Goal: Task Accomplishment & Management: Complete application form

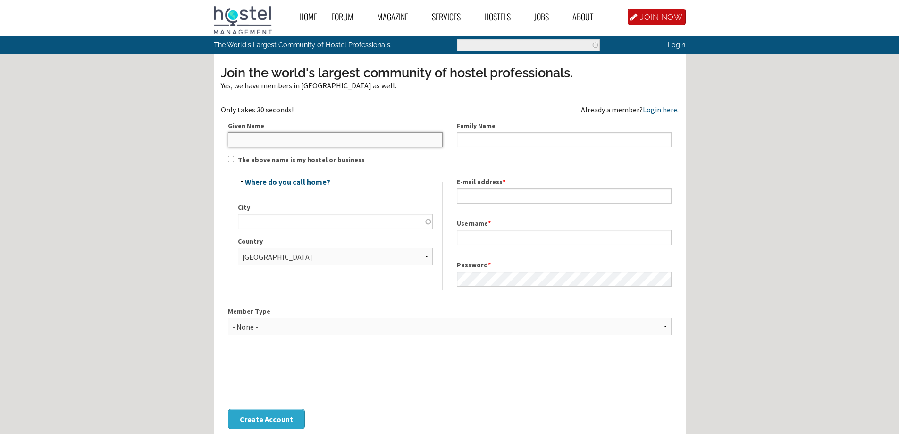
click at [360, 132] on input "Given Name" at bounding box center [335, 139] width 215 height 15
type input "[PERSON_NAME]"
type input "Karabulut"
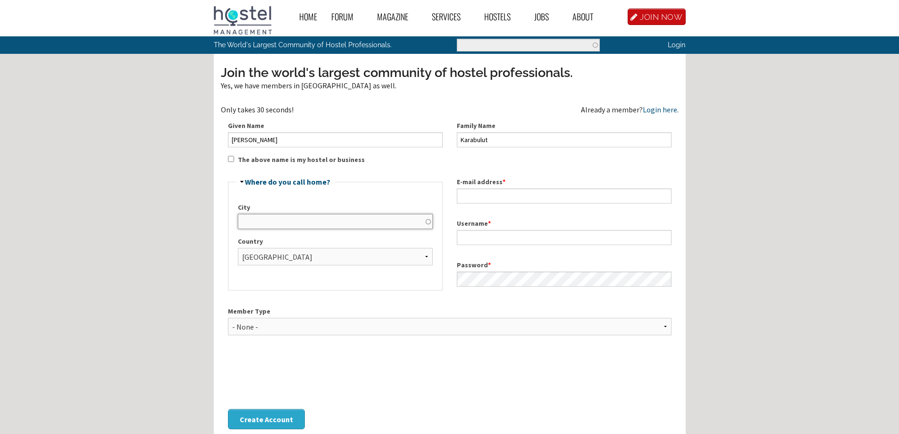
click at [317, 217] on input "City" at bounding box center [335, 221] width 195 height 15
click at [324, 223] on input "City" at bounding box center [335, 221] width 195 height 15
drag, startPoint x: 236, startPoint y: 258, endPoint x: 264, endPoint y: 255, distance: 28.0
click at [237, 258] on fieldset "Hide Where do you call home? City Country - [GEOGRAPHIC_DATA] - [GEOGRAPHIC_DAT…" at bounding box center [335, 234] width 215 height 112
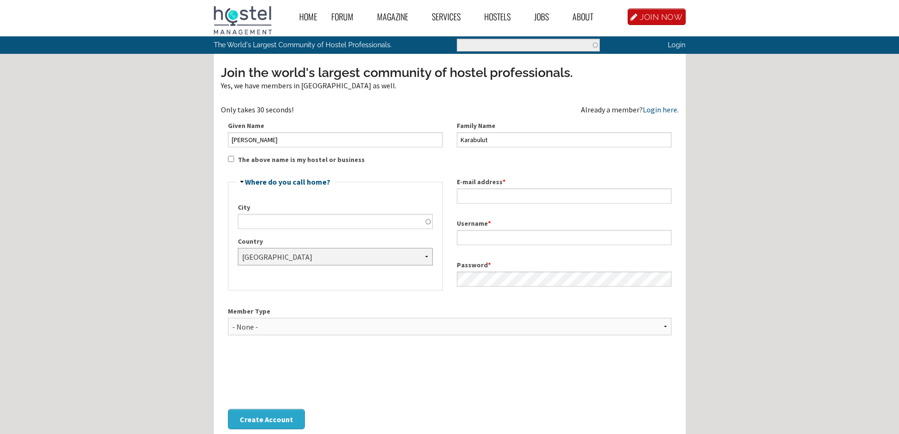
click at [264, 255] on select "- None - [GEOGRAPHIC_DATA] [GEOGRAPHIC_DATA] [GEOGRAPHIC_DATA] [GEOGRAPHIC_DATA…" at bounding box center [335, 256] width 195 height 17
select select "1078"
click at [238, 248] on select "- None - [GEOGRAPHIC_DATA] [GEOGRAPHIC_DATA] [GEOGRAPHIC_DATA] [GEOGRAPHIC_DATA…" at bounding box center [335, 256] width 195 height 17
click at [311, 214] on input "City" at bounding box center [335, 221] width 195 height 15
type input "i"
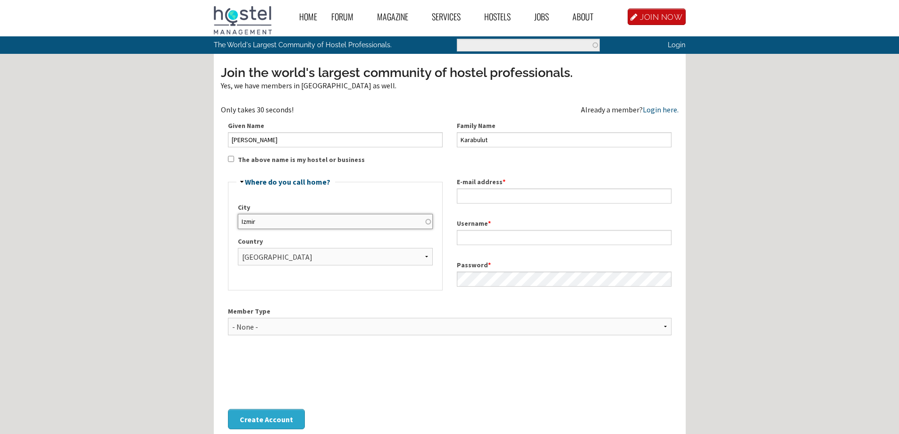
type input "Izmir"
click at [228, 409] on button "Create Account" at bounding box center [266, 419] width 77 height 20
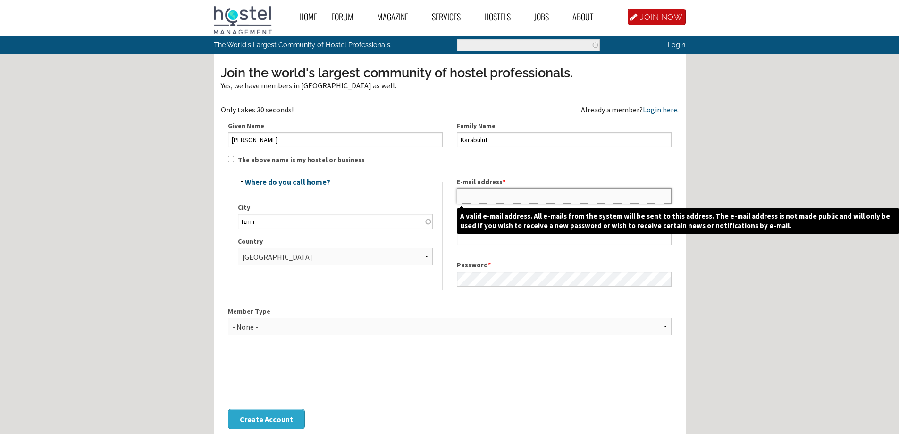
click at [500, 196] on input "E-mail address *" at bounding box center [564, 195] width 215 height 15
click at [501, 195] on input "E-mail address *" at bounding box center [564, 195] width 215 height 15
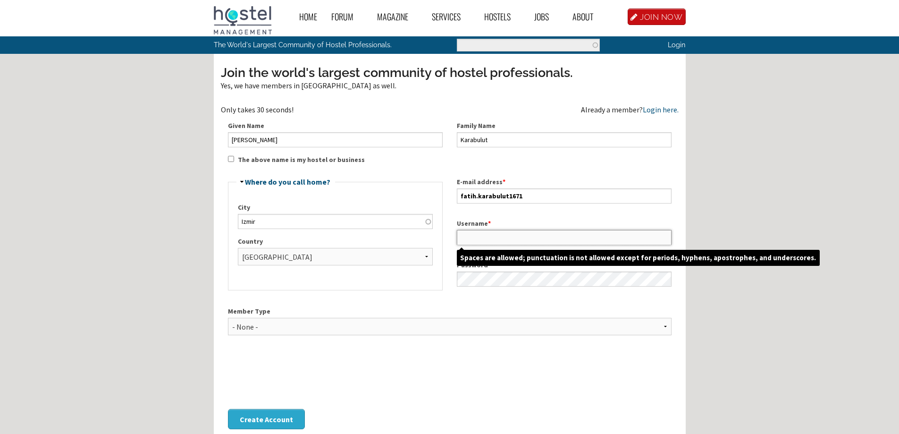
click at [501, 238] on input "Username *" at bounding box center [564, 237] width 215 height 15
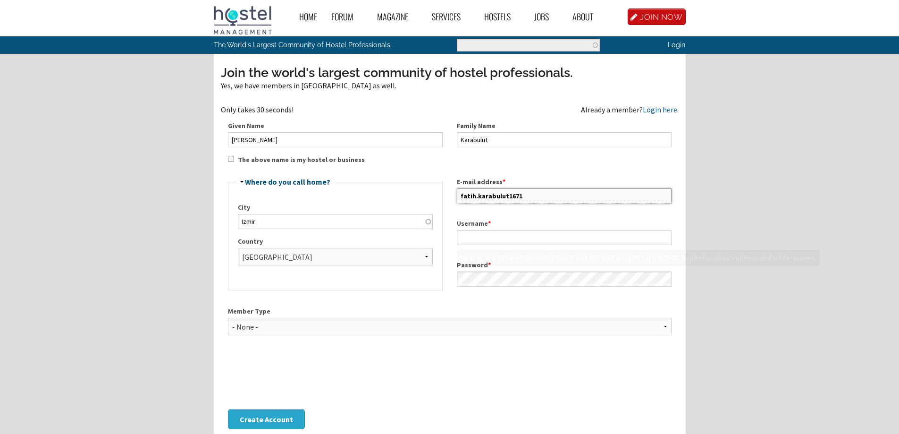
click at [538, 189] on input "fatih.karabulut1671" at bounding box center [564, 195] width 215 height 15
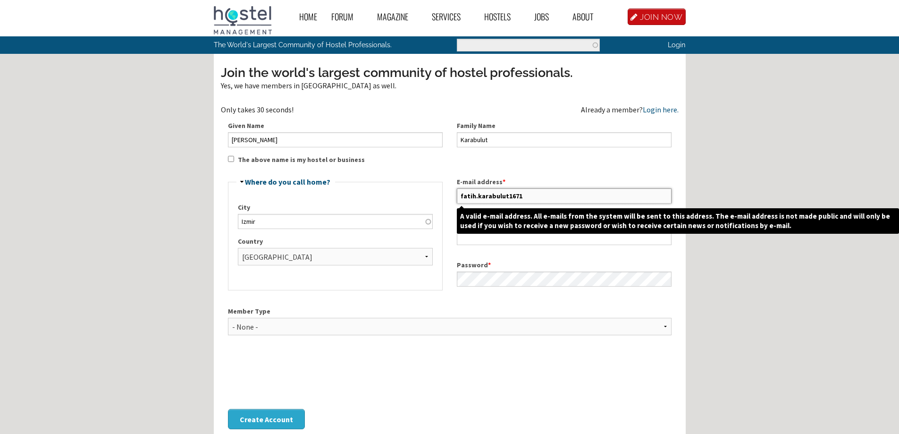
paste input "@"
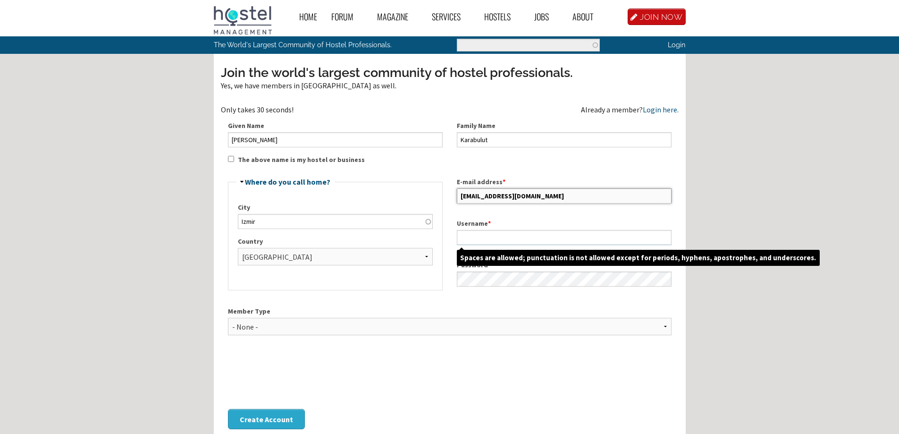
type input "[EMAIL_ADDRESS][DOMAIN_NAME]"
click at [529, 242] on input "Username *" at bounding box center [564, 237] width 215 height 15
click at [528, 238] on input "Username *" at bounding box center [564, 237] width 215 height 15
type input "somekindofatih"
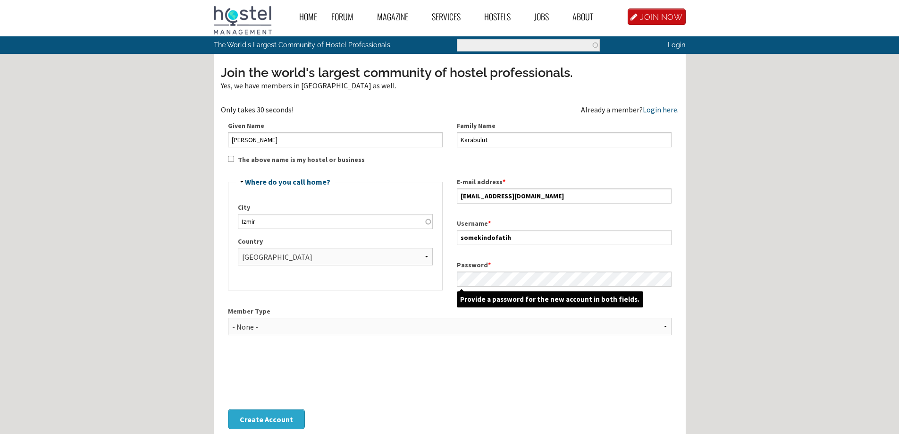
click at [534, 292] on span "Provide a password for the new account in both fields." at bounding box center [550, 299] width 186 height 17
click at [360, 335] on div "Member Type - None - Hostel Owner Hostel Manager Hostel Investor Hostel Staff H…" at bounding box center [449, 324] width 443 height 36
click at [367, 325] on select "- None - Hostel Owner Hostel Manager Hostel Investor Hostel Staff Hostel Volunt…" at bounding box center [449, 325] width 443 height 17
select select "1419"
click at [228, 317] on select "- None - Hostel Owner Hostel Manager Hostel Investor Hostel Staff Hostel Volunt…" at bounding box center [449, 325] width 443 height 17
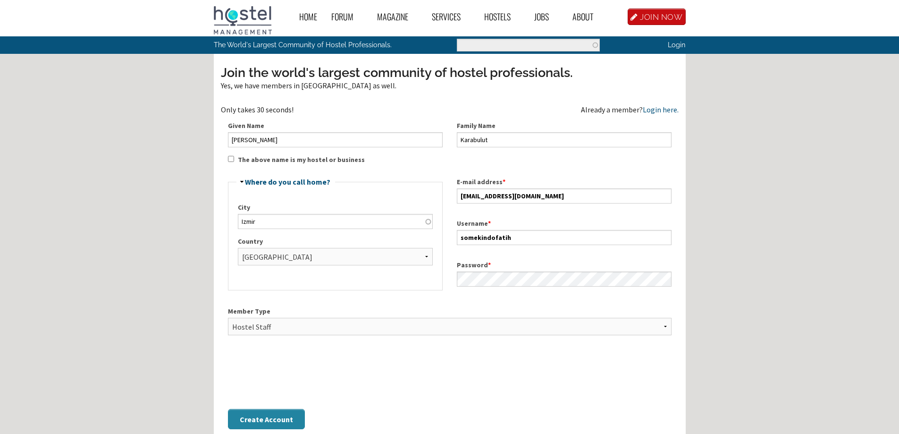
click at [257, 415] on button "Create Account" at bounding box center [266, 419] width 77 height 20
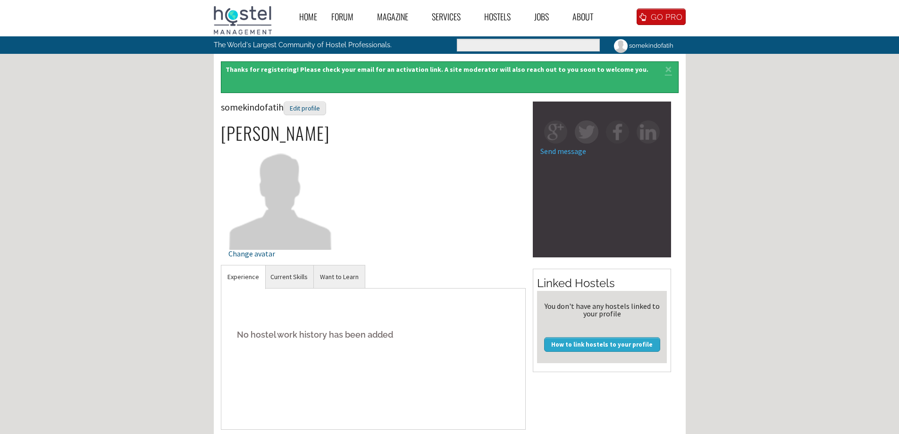
click at [434, 245] on div "somekindofatih Edit profile Fatih Karabulut Change avatar" at bounding box center [373, 182] width 305 height 163
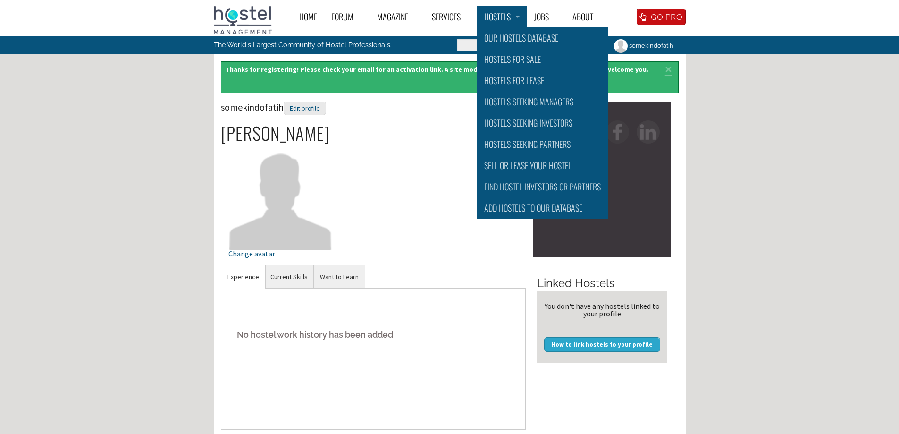
click at [515, 18] on link "Hostels" at bounding box center [502, 16] width 50 height 21
click at [523, 58] on link "Hostels for Sale" at bounding box center [542, 59] width 131 height 21
